Goal: Transaction & Acquisition: Purchase product/service

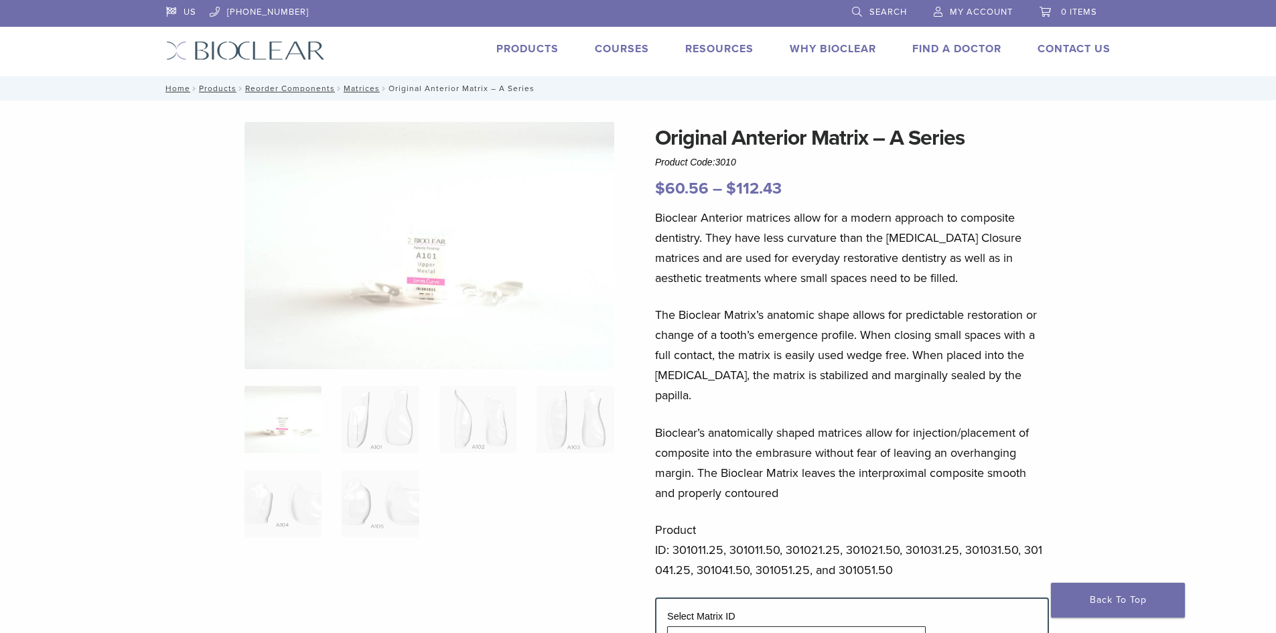
click at [467, 271] on img at bounding box center [430, 245] width 370 height 247
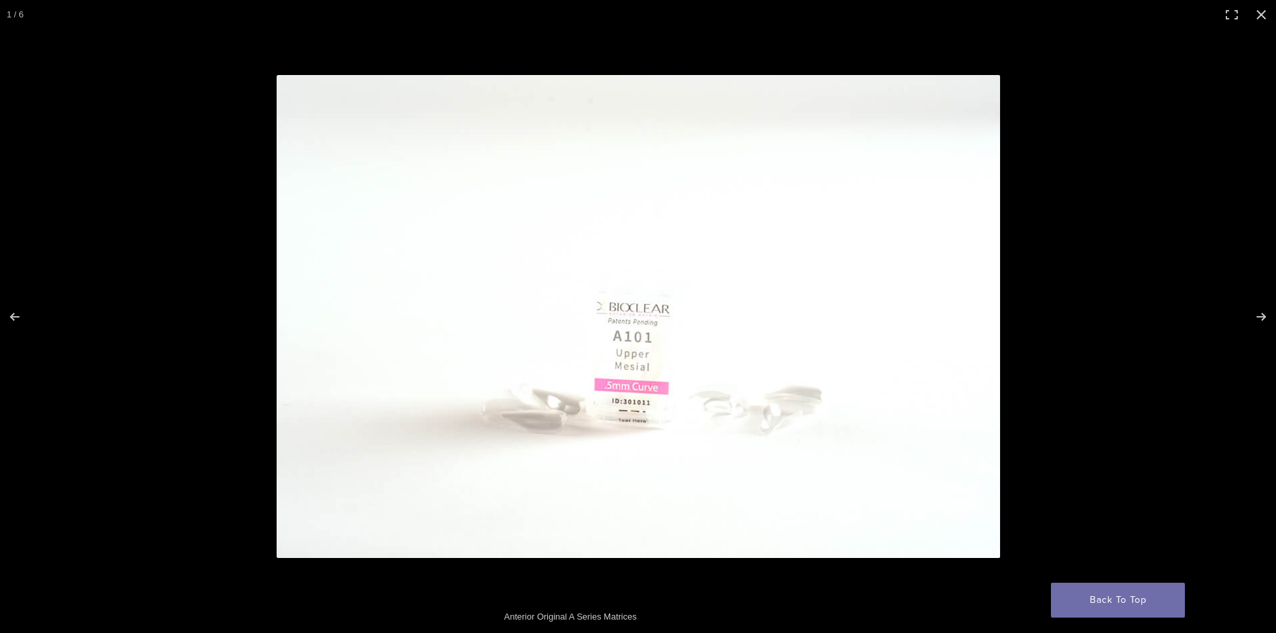
click at [907, 413] on img at bounding box center [639, 316] width 724 height 483
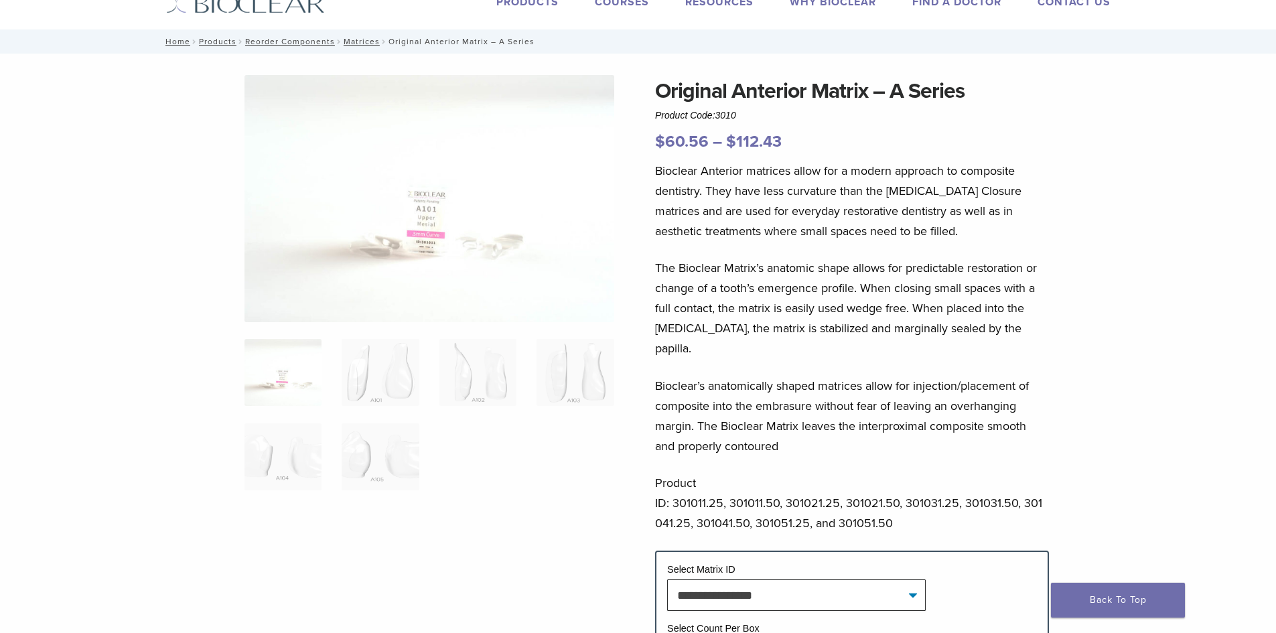
scroll to position [67, 0]
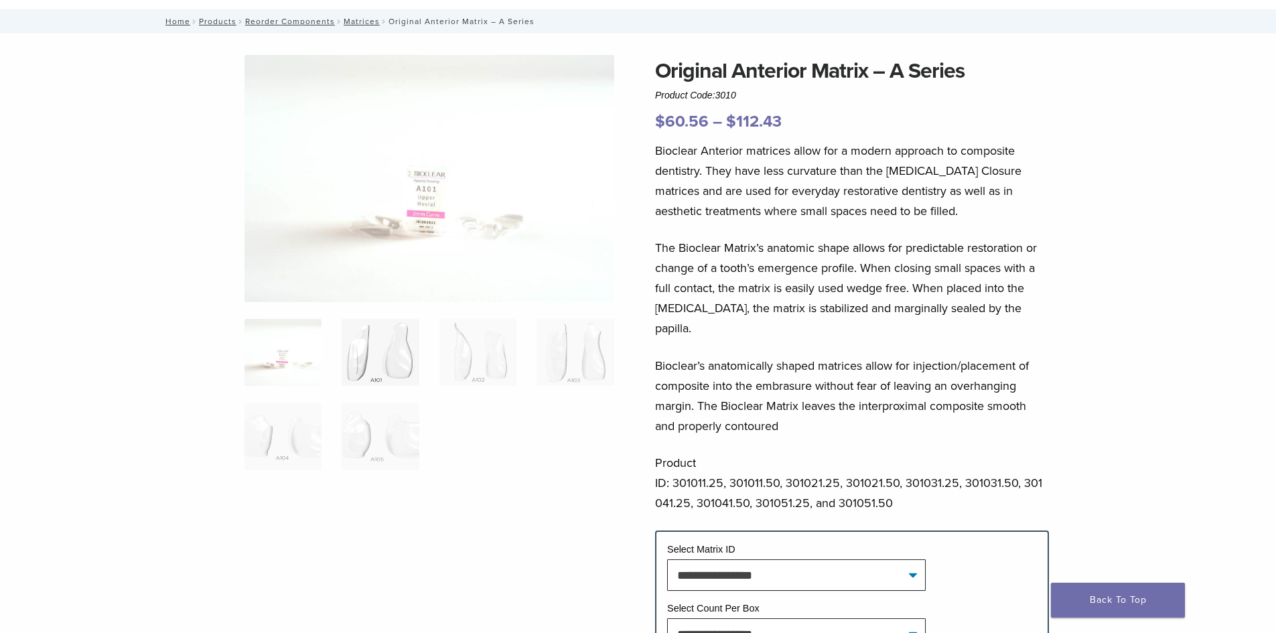
click at [344, 354] on img at bounding box center [380, 352] width 77 height 67
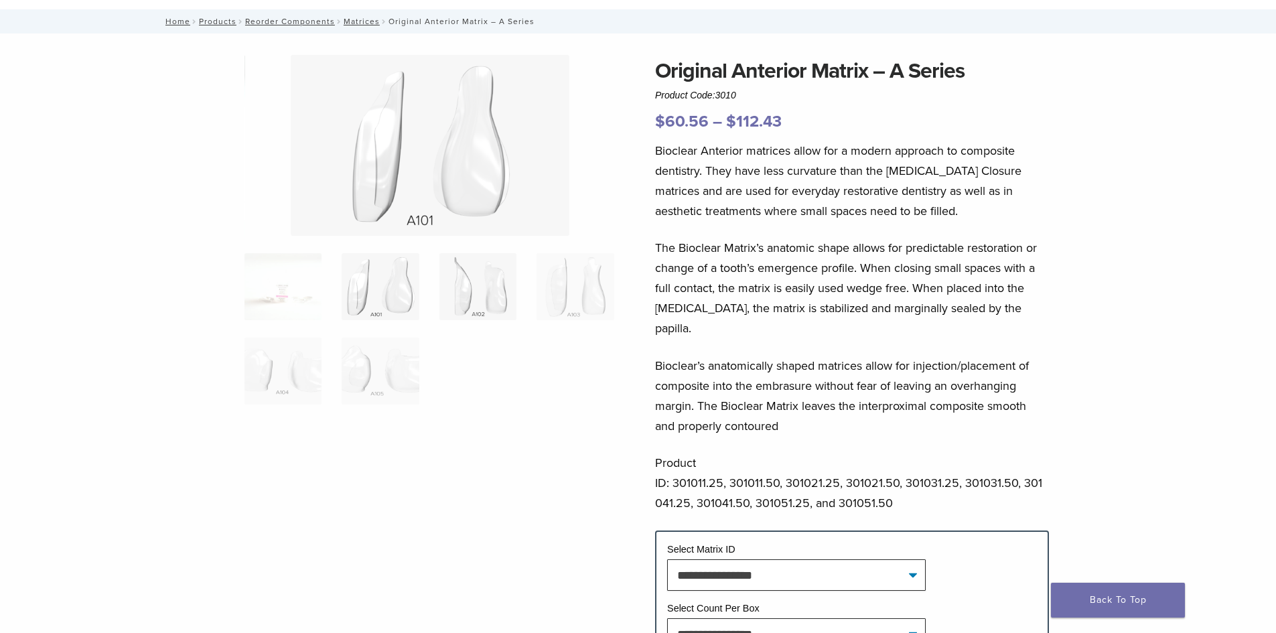
click at [479, 298] on img at bounding box center [478, 286] width 77 height 67
click at [574, 298] on img at bounding box center [575, 286] width 77 height 67
click at [310, 350] on img at bounding box center [283, 371] width 77 height 67
click at [389, 361] on img at bounding box center [380, 371] width 77 height 67
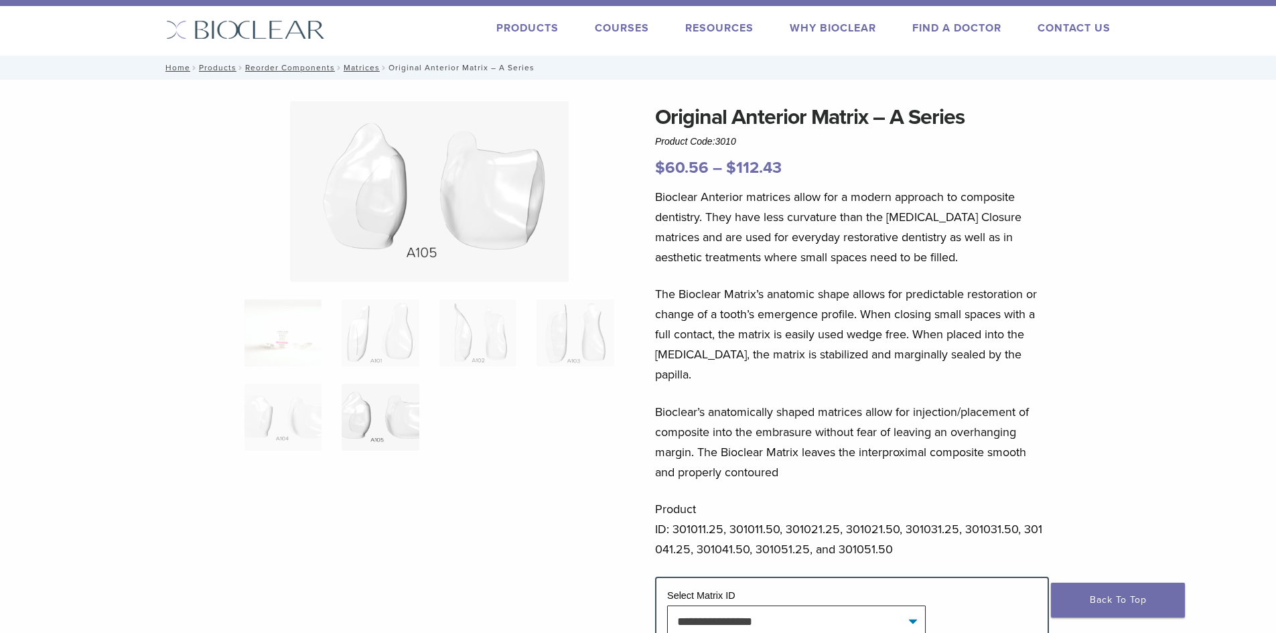
scroll to position [0, 0]
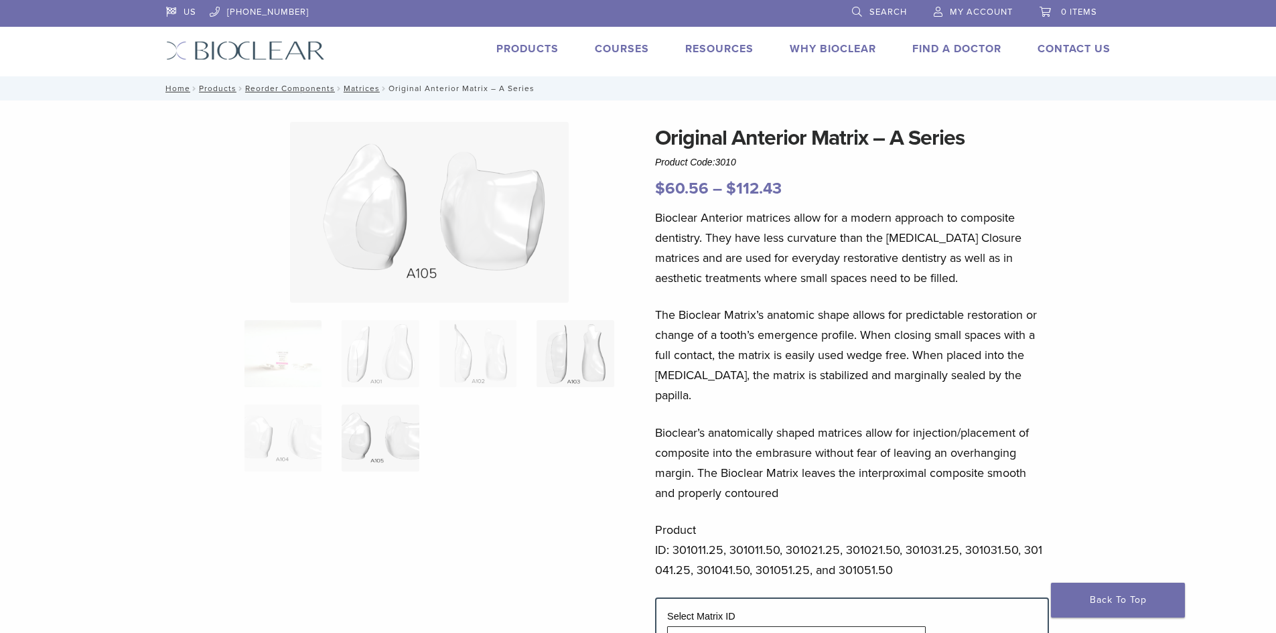
click at [567, 362] on img at bounding box center [575, 353] width 77 height 67
click at [400, 363] on img at bounding box center [380, 353] width 77 height 67
click at [458, 350] on img at bounding box center [478, 353] width 77 height 67
click at [577, 366] on img at bounding box center [575, 353] width 77 height 67
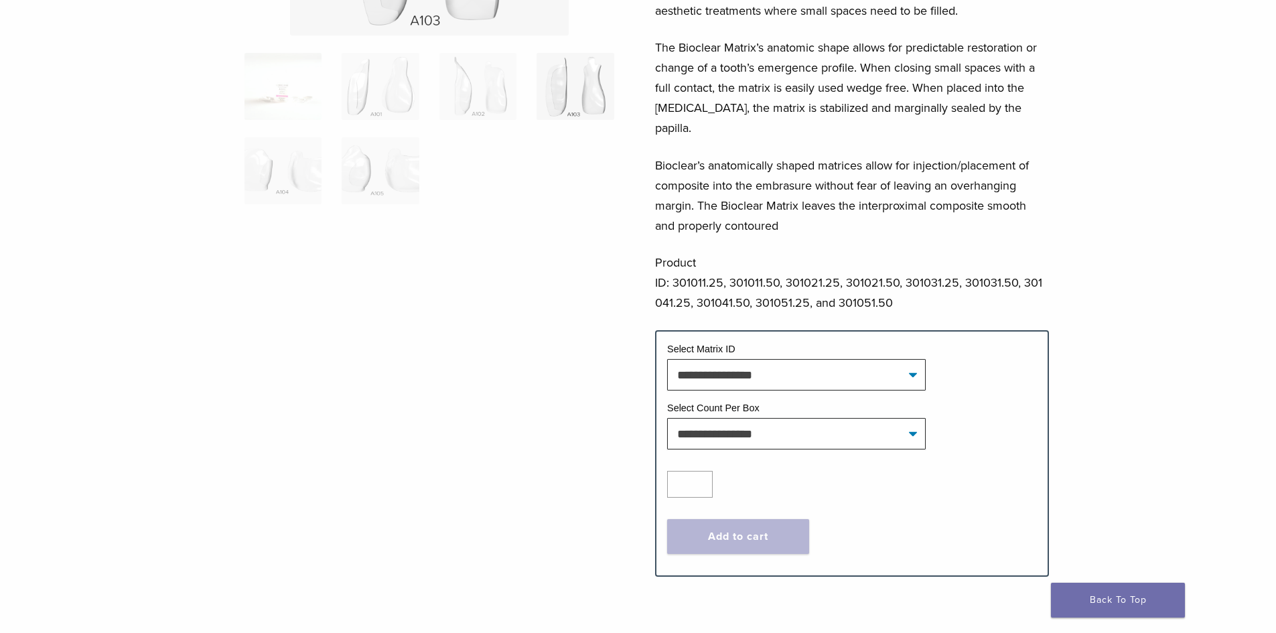
scroll to position [268, 0]
click at [729, 360] on select "**********" at bounding box center [796, 373] width 259 height 31
click at [606, 370] on div at bounding box center [430, 204] width 370 height 700
click at [777, 423] on select "**********" at bounding box center [796, 432] width 259 height 31
click at [550, 400] on div at bounding box center [430, 204] width 370 height 700
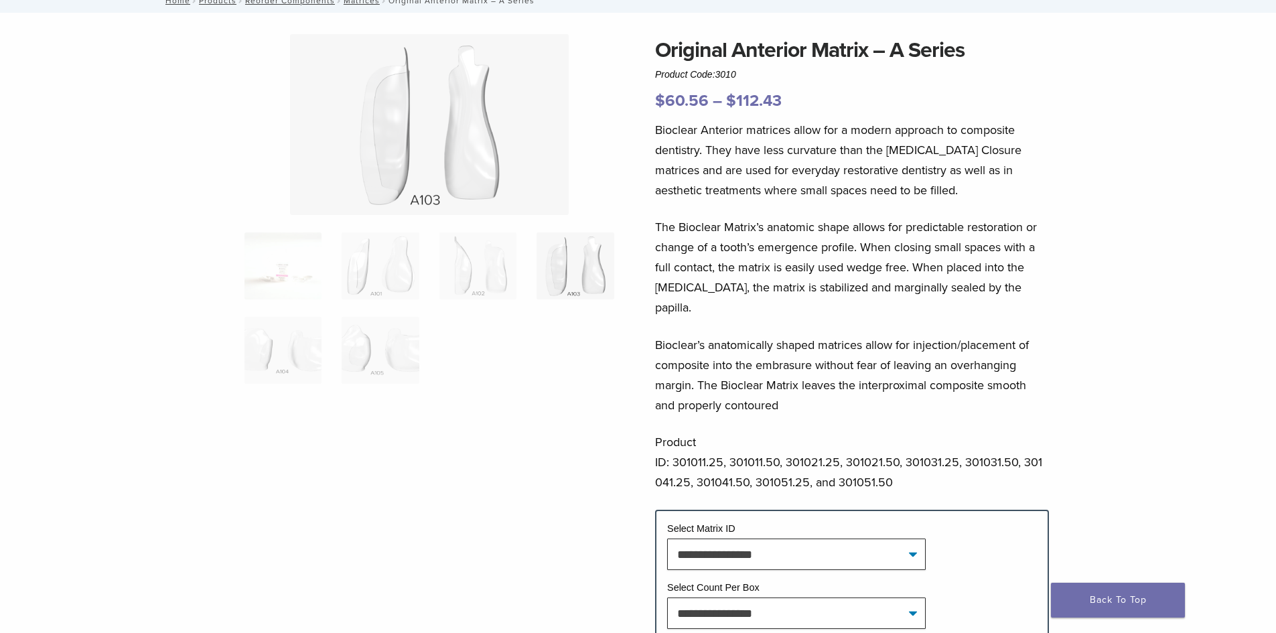
scroll to position [67, 0]
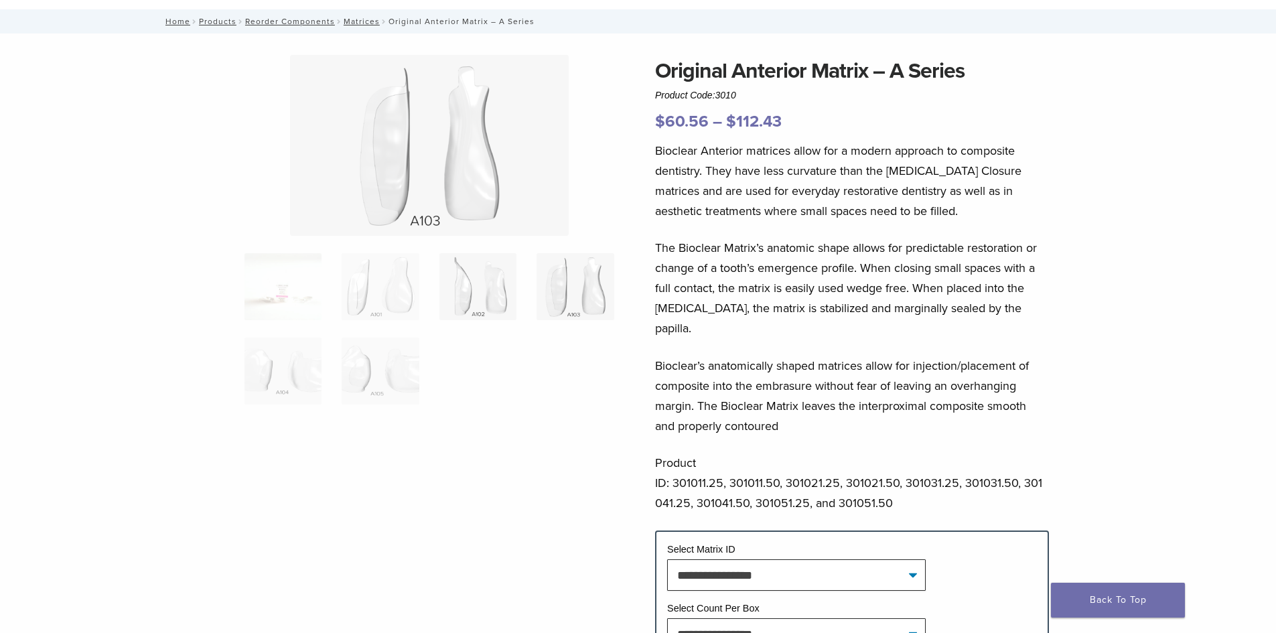
click at [470, 310] on img at bounding box center [478, 286] width 77 height 67
click at [401, 298] on img at bounding box center [380, 286] width 77 height 67
click at [314, 307] on img at bounding box center [283, 286] width 77 height 67
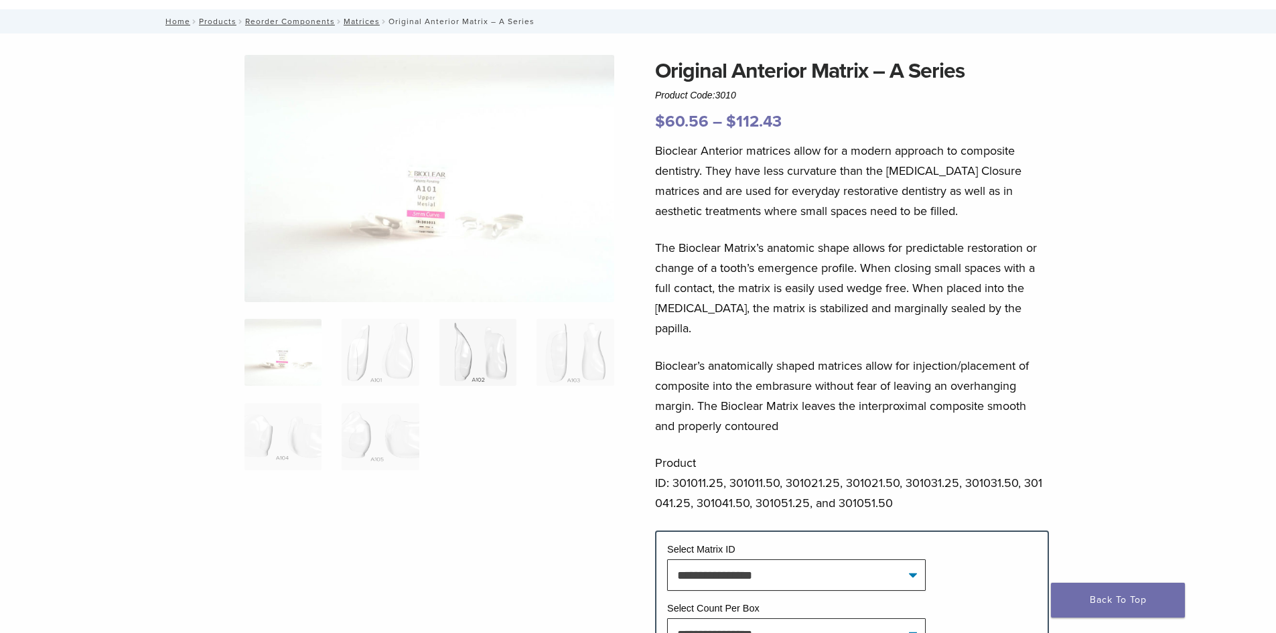
click at [459, 345] on img at bounding box center [478, 352] width 77 height 67
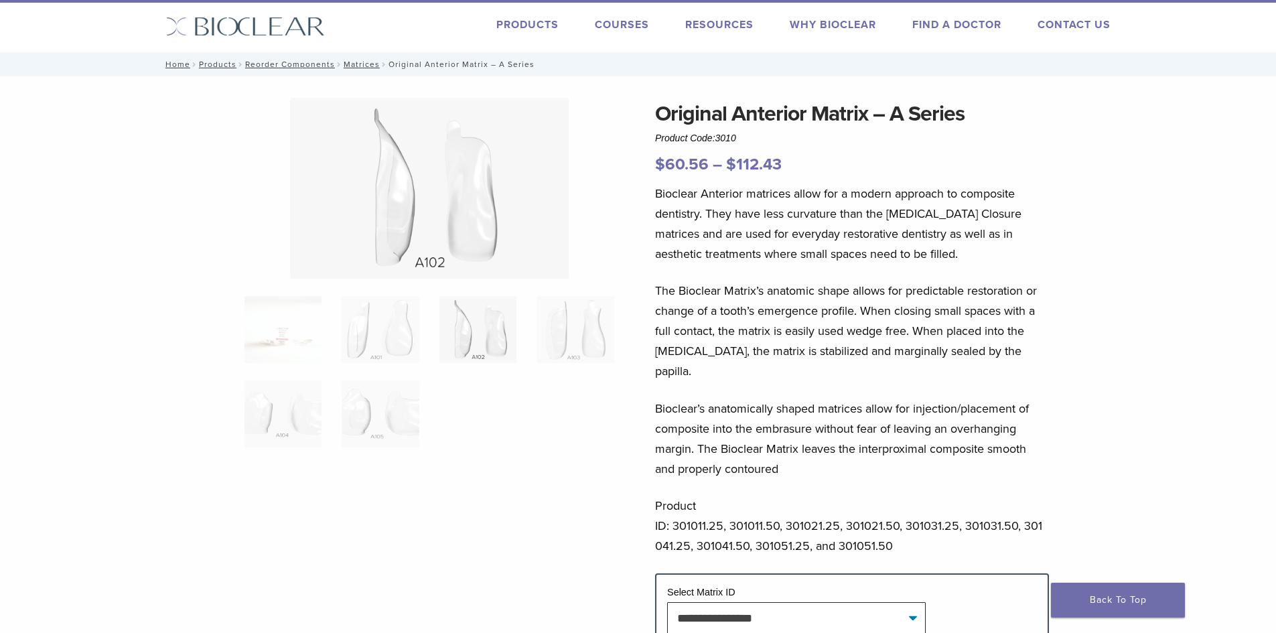
scroll to position [0, 0]
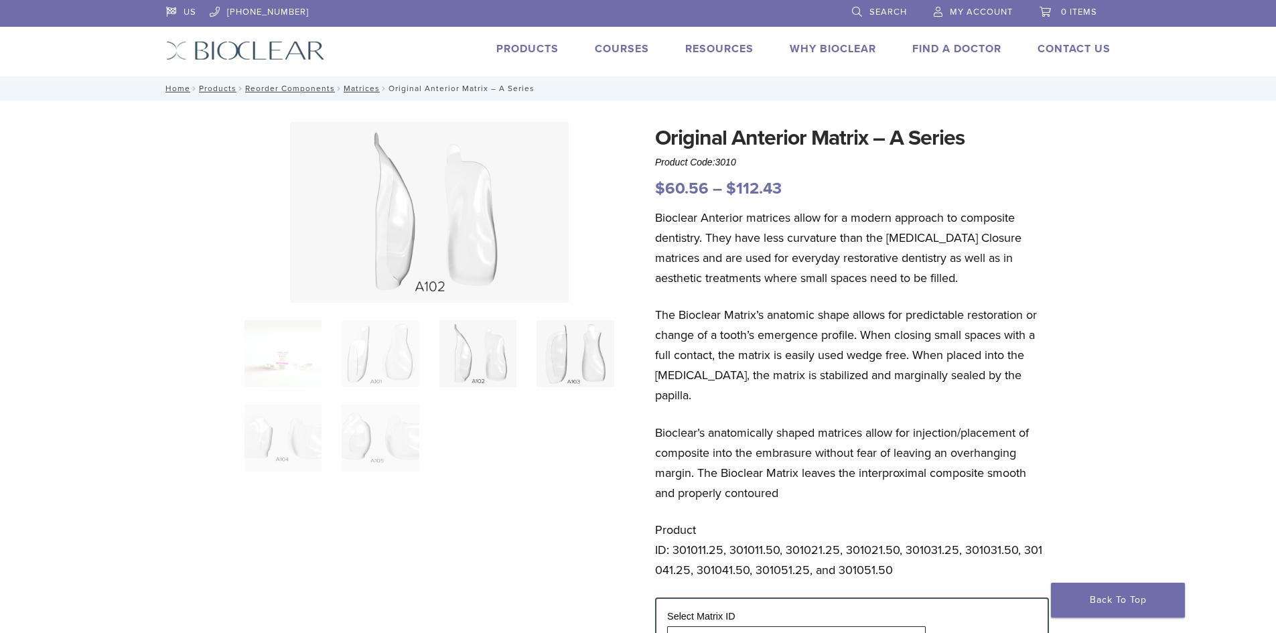
click at [580, 368] on img at bounding box center [575, 353] width 77 height 67
